Goal: Entertainment & Leisure: Browse casually

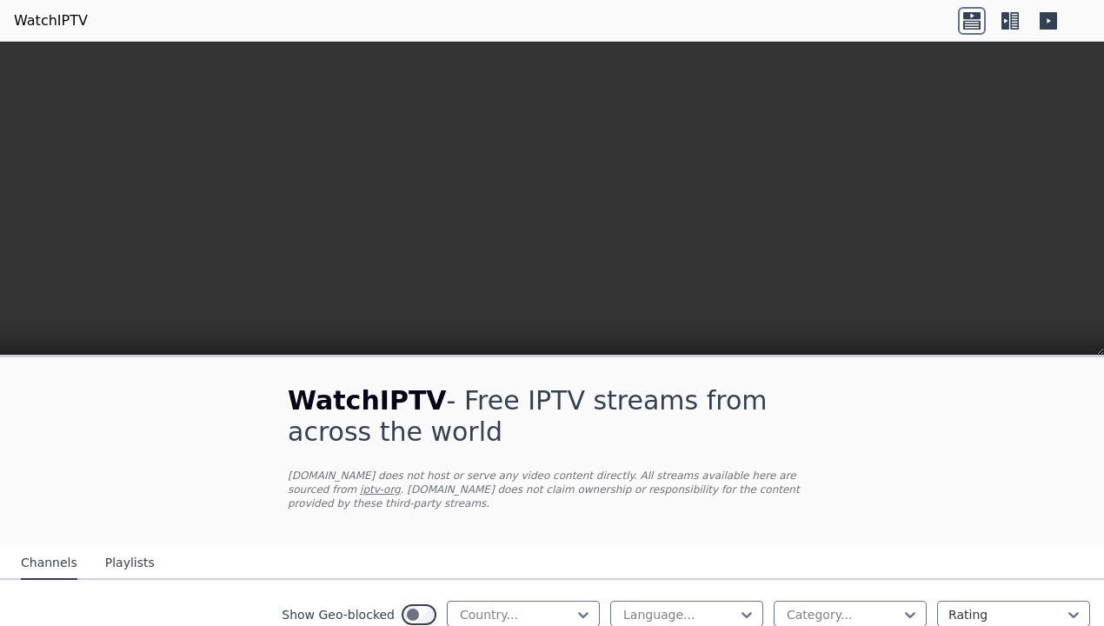
scroll to position [730, 0]
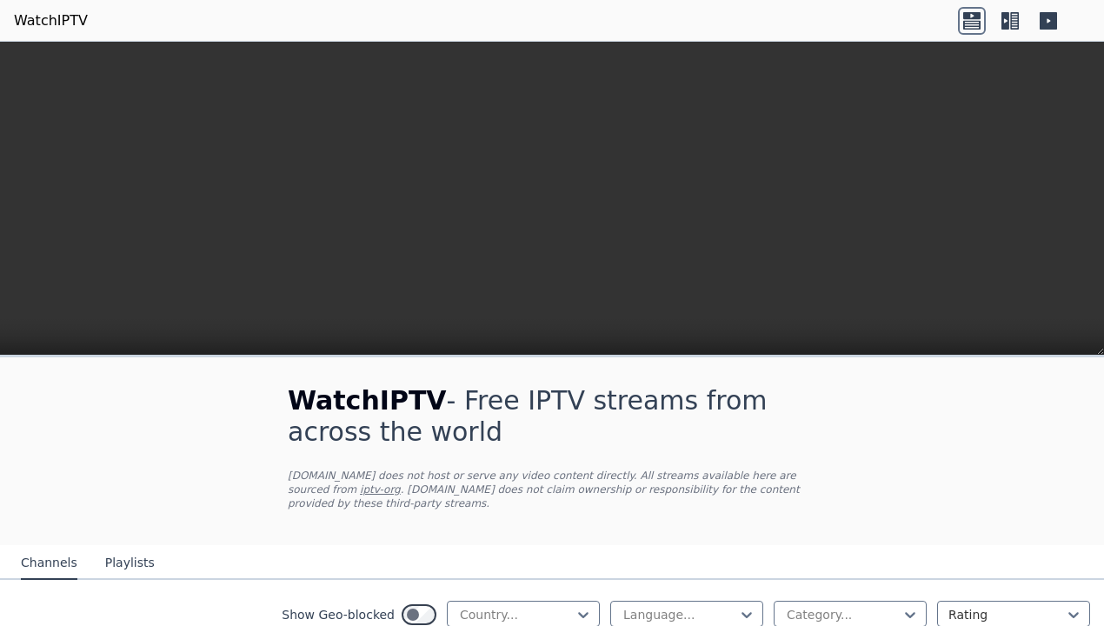
scroll to position [1773, 0]
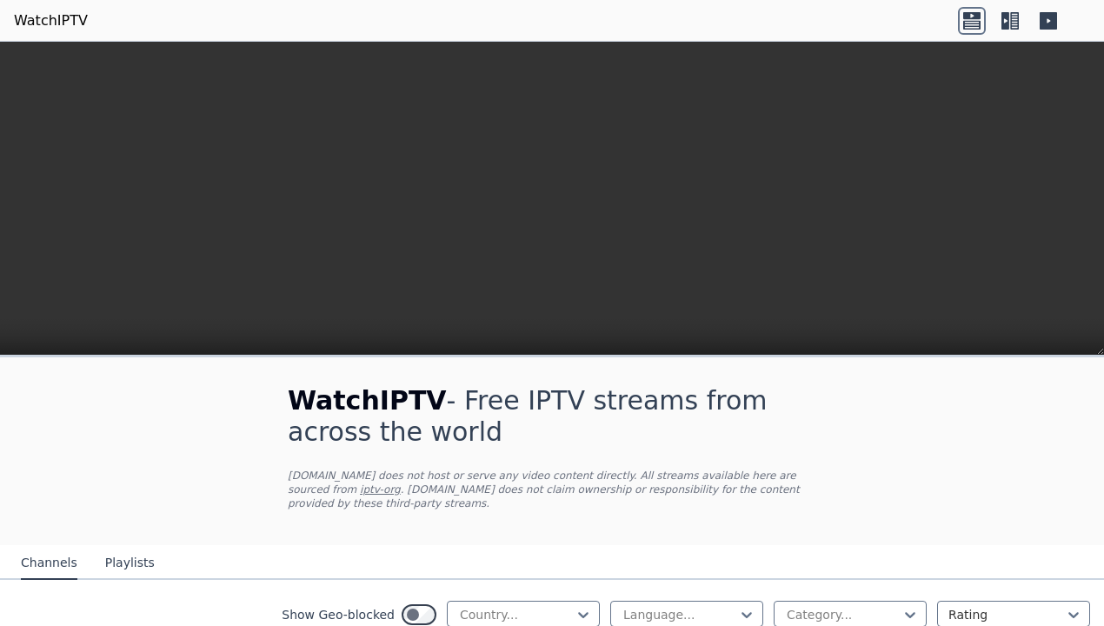
scroll to position [0, 0]
